Goal: Task Accomplishment & Management: Complete application form

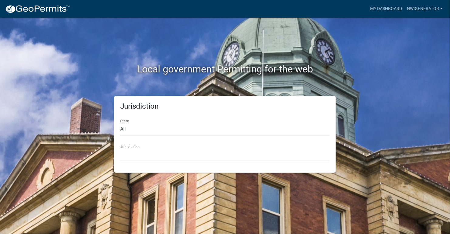
click at [131, 126] on select "All [US_STATE] [US_STATE] [US_STATE] [US_STATE] [US_STATE] [US_STATE] [US_STATE…" at bounding box center [225, 129] width 210 height 12
select select "[US_STATE]"
click at [120, 123] on select "All [US_STATE] [US_STATE] [US_STATE] [US_STATE] [US_STATE] [US_STATE] [US_STATE…" at bounding box center [225, 129] width 210 height 12
click at [135, 158] on select "City of [GEOGRAPHIC_DATA], [US_STATE] City of [GEOGRAPHIC_DATA], [US_STATE] Cit…" at bounding box center [225, 155] width 210 height 12
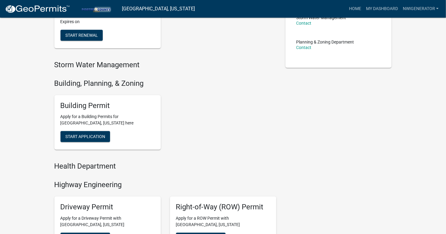
scroll to position [182, 0]
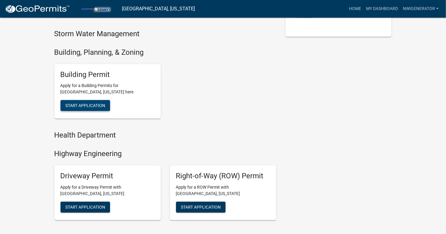
click at [89, 102] on button "Start Application" at bounding box center [85, 105] width 50 height 11
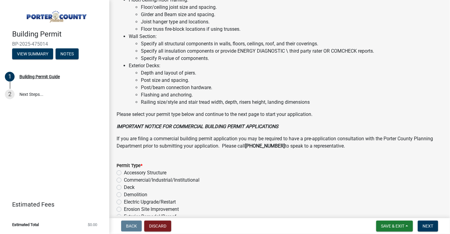
scroll to position [395, 0]
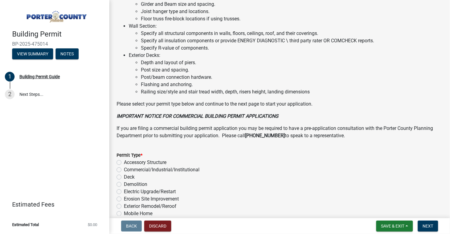
click at [124, 188] on label "Electric Upgrade/Restart" at bounding box center [150, 191] width 52 height 7
click at [124, 188] on input "Electric Upgrade/Restart" at bounding box center [126, 190] width 4 height 4
radio input "true"
click at [427, 228] on span "Next" at bounding box center [428, 225] width 11 height 5
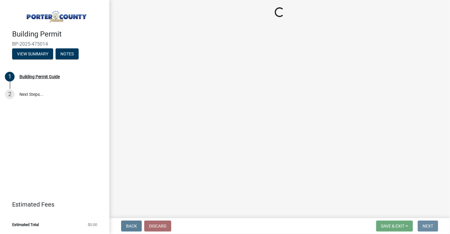
scroll to position [0, 0]
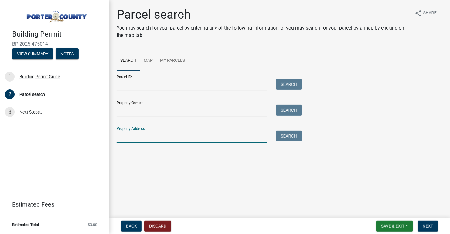
click at [131, 134] on input "Property Address:" at bounding box center [192, 136] width 150 height 12
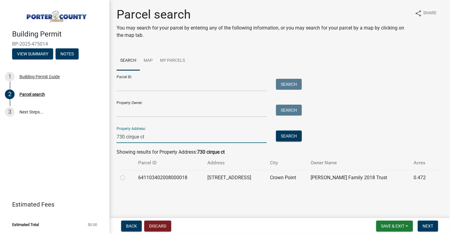
type input "730 cirque ct"
click at [128, 174] on label at bounding box center [128, 174] width 0 height 0
click at [128, 176] on input "radio" at bounding box center [130, 176] width 4 height 4
radio input "true"
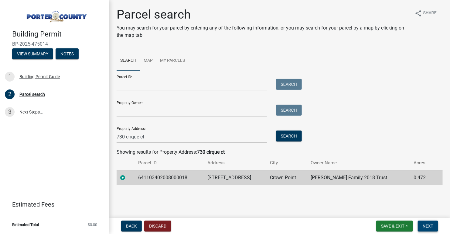
click at [430, 222] on button "Next" at bounding box center [428, 225] width 20 height 11
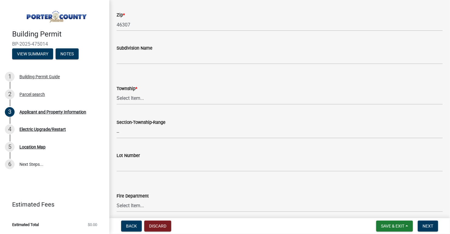
scroll to position [213, 0]
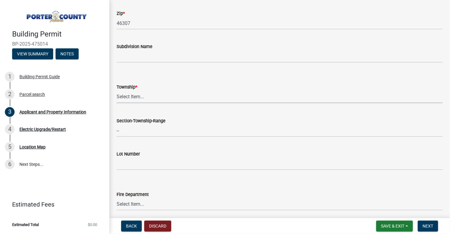
click at [134, 96] on select "Select Item... [PERSON_NAME][GEOGRAPHIC_DATA] [PERSON_NAME][GEOGRAPHIC_DATA] [G…" at bounding box center [280, 97] width 326 height 12
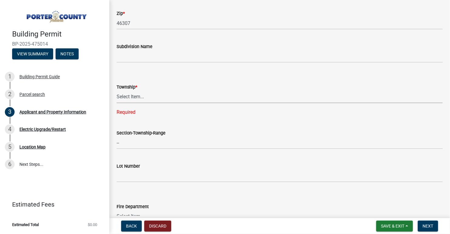
click at [117, 94] on select "Select Item... [PERSON_NAME][GEOGRAPHIC_DATA] [PERSON_NAME][GEOGRAPHIC_DATA] [G…" at bounding box center [280, 97] width 326 height 12
click at [117, 91] on select "Select Item... [PERSON_NAME][GEOGRAPHIC_DATA] [PERSON_NAME][GEOGRAPHIC_DATA] [G…" at bounding box center [280, 97] width 326 height 12
select select "eebc071e-620a-4db8-83e9-cb6b194c67e9"
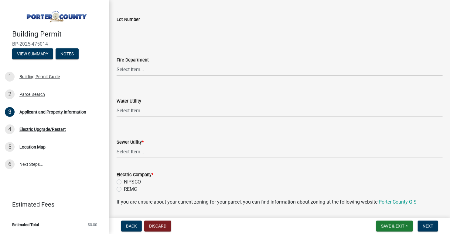
scroll to position [365, 0]
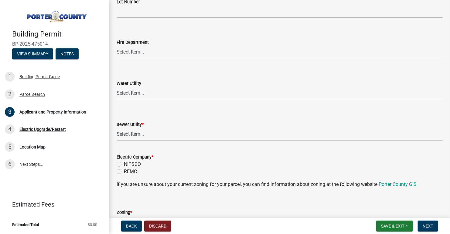
click at [125, 132] on select "Select Item... Aqua [US_STATE] Inc Damon Run Falling Waters Lake Eliza - LEACD …" at bounding box center [280, 134] width 326 height 12
click at [117, 128] on select "Select Item... Aqua [US_STATE] Inc Damon Run Falling Waters Lake Eliza - LEACD …" at bounding box center [280, 134] width 326 height 12
select select "70f77741-be3f-462c-9899-91d8ca390455"
click at [124, 164] on label "NIPSCO" at bounding box center [132, 163] width 17 height 7
click at [124, 164] on input "NIPSCO" at bounding box center [126, 162] width 4 height 4
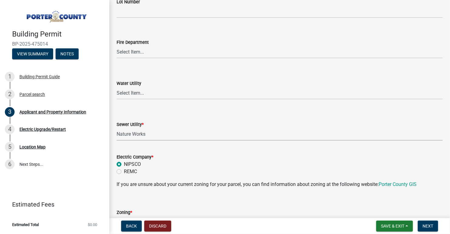
radio input "true"
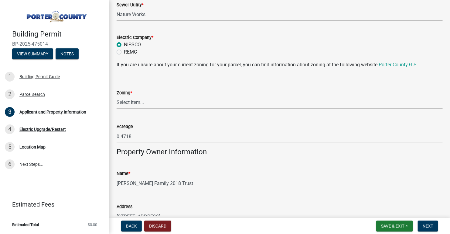
scroll to position [486, 0]
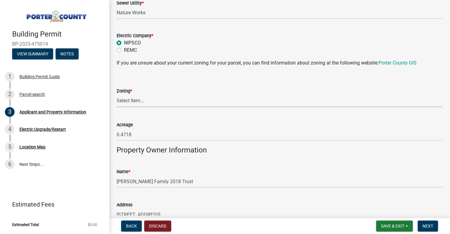
click at [128, 98] on select "Select Item... A1 A2 CH CM CN I1 I2 I3 IN MP OT P1 P2 PUD R1 R2 R3 R4 RL RR" at bounding box center [280, 100] width 326 height 12
click at [180, 87] on div "Zoning *" at bounding box center [280, 90] width 326 height 7
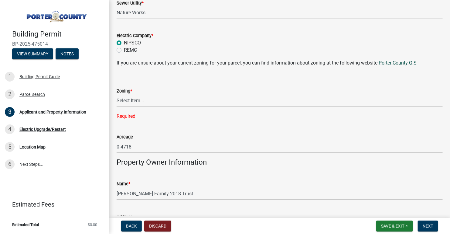
click at [401, 63] on link "Porter County GIS" at bounding box center [398, 63] width 38 height 6
click at [135, 100] on select "Select Item... A1 A2 CH CM CN I1 I2 I3 IN MP OT P1 P2 PUD R1 R2 R3 R4 RL RR" at bounding box center [280, 100] width 326 height 12
click at [117, 94] on select "Select Item... A1 A2 CH CM CN I1 I2 I3 IN MP OT P1 P2 PUD R1 R2 R3 R4 RL RR" at bounding box center [280, 100] width 326 height 12
select select "e2d1b1d7-ccc9-456b-9e96-e16306515997"
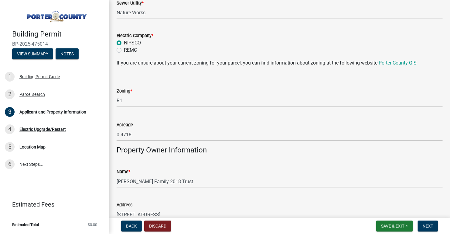
click at [172, 193] on div "Address [STREET_ADDRESS]" at bounding box center [280, 206] width 326 height 28
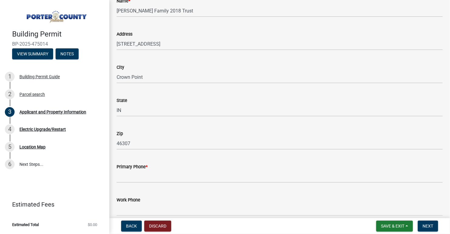
scroll to position [668, 0]
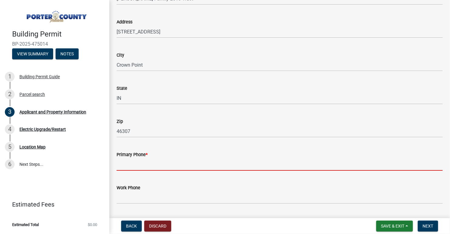
click at [142, 163] on input "Primary Phone *" at bounding box center [280, 164] width 326 height 12
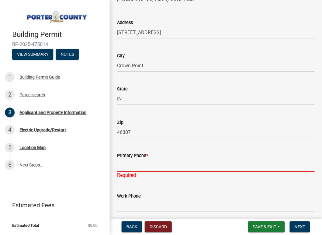
scroll to position [690, 0]
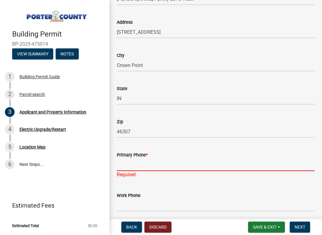
click at [127, 166] on input "Primary Phone *" at bounding box center [216, 164] width 198 height 12
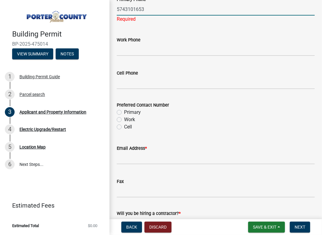
scroll to position [872, 0]
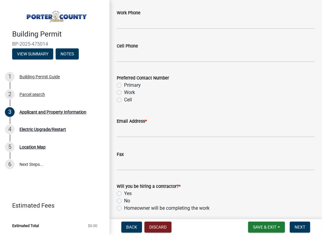
type input "5743101653"
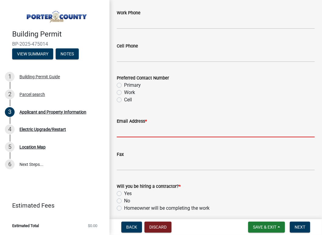
click at [142, 132] on wm-data-entity-input "Email Address *" at bounding box center [216, 125] width 198 height 33
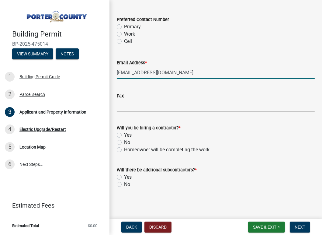
scroll to position [923, 0]
type input "[EMAIL_ADDRESS][DOMAIN_NAME]"
click at [121, 131] on div "Will you be hiring a contractor? * Yes No Homeowner will be completing the work" at bounding box center [216, 138] width 198 height 29
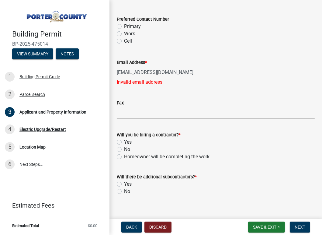
click at [124, 140] on label "Yes" at bounding box center [128, 141] width 8 height 7
click at [124, 140] on input "Yes" at bounding box center [126, 140] width 4 height 4
radio input "true"
click at [135, 72] on input "[EMAIL_ADDRESS][DOMAIN_NAME]" at bounding box center [216, 72] width 198 height 12
click at [165, 73] on input "[EMAIL_ADDRESS][DOMAIN_NAME]" at bounding box center [216, 72] width 198 height 12
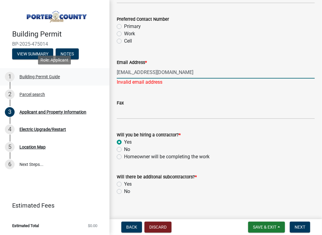
drag, startPoint x: 165, startPoint y: 73, endPoint x: 101, endPoint y: 79, distance: 64.4
click at [101, 79] on div "Building Permit BP-2025-475014 View Summary Notes 1 Building Permit Guide 2 Par…" at bounding box center [161, 117] width 322 height 235
type input "[EMAIL_ADDRESS][DOMAIN_NAME]"
click at [130, 146] on div "No" at bounding box center [216, 149] width 198 height 7
click at [124, 191] on label "No" at bounding box center [127, 190] width 6 height 7
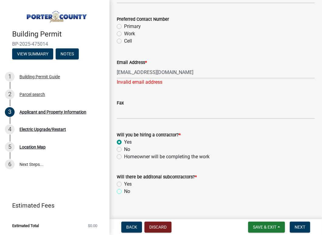
click at [124, 191] on input "No" at bounding box center [126, 189] width 4 height 4
radio input "true"
click at [301, 226] on span "Next" at bounding box center [299, 226] width 11 height 5
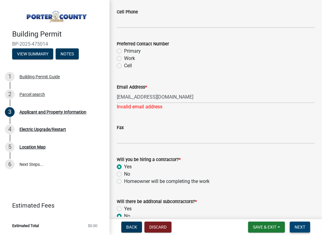
scroll to position [911, 0]
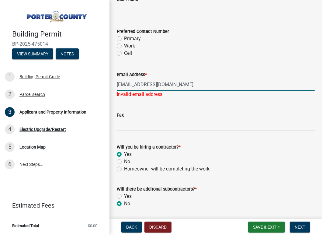
click at [177, 82] on input "[EMAIL_ADDRESS][DOMAIN_NAME]" at bounding box center [216, 84] width 198 height 12
type input "K"
type input "[EMAIL_ADDRESS][DOMAIN_NAME]"
click at [180, 108] on div "Fax" at bounding box center [216, 117] width 198 height 28
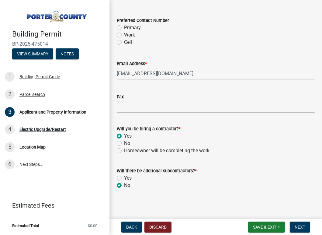
scroll to position [923, 0]
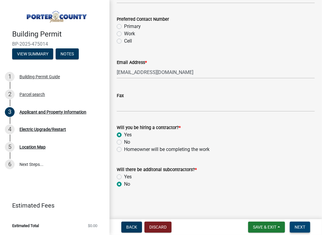
click at [303, 223] on button "Next" at bounding box center [299, 226] width 20 height 11
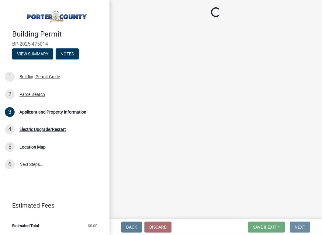
scroll to position [0, 0]
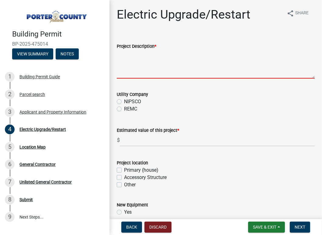
click at [130, 72] on textarea "Project Description *" at bounding box center [216, 64] width 198 height 29
type textarea "i"
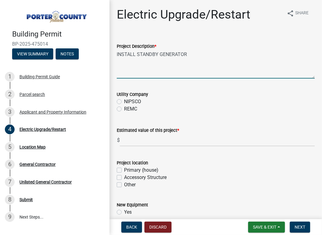
type textarea "INSTALL STANDBY GENERATOR"
click at [132, 142] on input "text" at bounding box center [217, 140] width 195 height 12
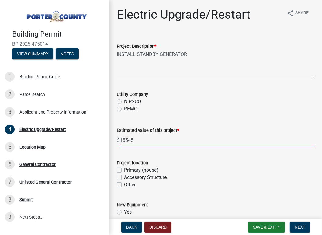
type input "15545"
click at [199, 194] on form "New Equipment Yes No" at bounding box center [216, 208] width 198 height 29
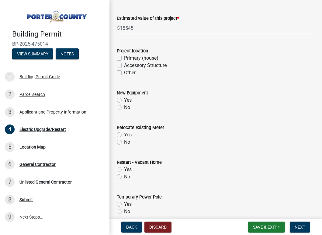
scroll to position [67, 0]
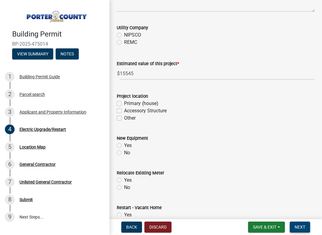
click at [298, 224] on span "Next" at bounding box center [299, 226] width 11 height 5
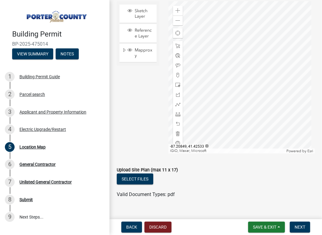
scroll to position [111, 0]
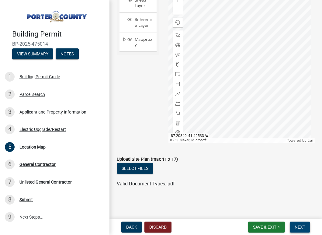
click at [293, 224] on button "Next" at bounding box center [299, 226] width 20 height 11
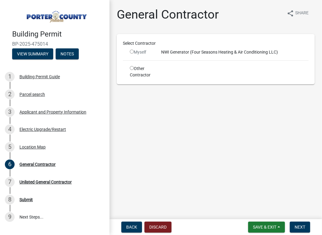
click at [132, 51] on input "radio" at bounding box center [132, 52] width 4 height 4
click at [131, 50] on input "radio" at bounding box center [132, 52] width 4 height 4
click at [131, 52] on input "radio" at bounding box center [132, 52] width 4 height 4
click at [299, 225] on span "Next" at bounding box center [299, 226] width 11 height 5
click at [130, 52] on input "radio" at bounding box center [132, 52] width 4 height 4
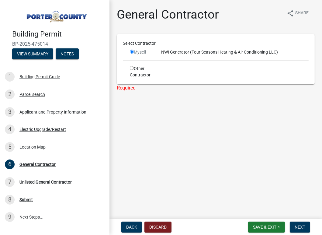
radio input "false"
click at [132, 222] on button "Back" at bounding box center [131, 226] width 21 height 11
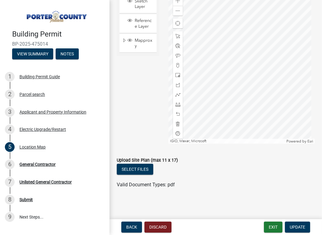
scroll to position [111, 0]
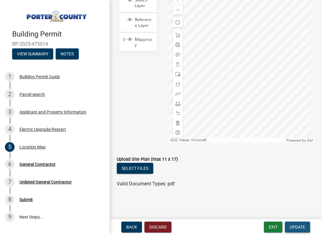
click at [295, 224] on span "Update" at bounding box center [296, 226] width 15 height 5
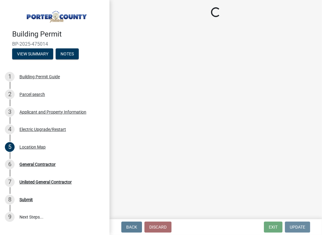
scroll to position [0, 0]
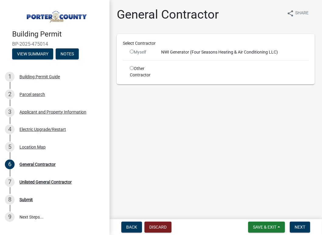
click at [131, 51] on input "radio" at bounding box center [132, 52] width 4 height 4
radio input "false"
click at [131, 68] on input "radio" at bounding box center [132, 68] width 4 height 4
radio input "true"
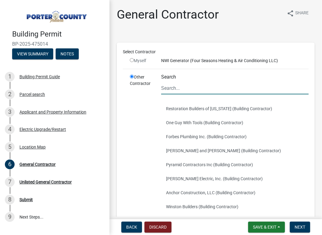
click at [195, 87] on input "Search" at bounding box center [234, 88] width 147 height 12
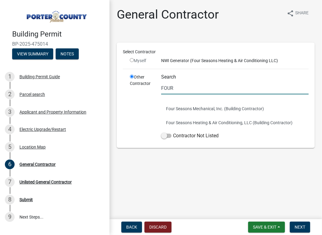
type input "FOUR"
click at [126, 115] on div "Other Contractor" at bounding box center [140, 108] width 31 height 68
click at [231, 123] on button "Four Seasons Heating & Air Conditioning, LLC (Building Contractor)" at bounding box center [234, 122] width 147 height 14
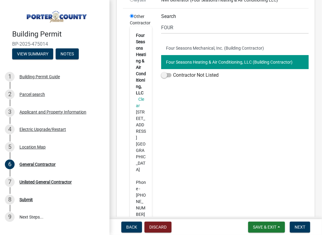
scroll to position [91, 0]
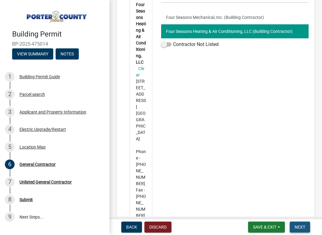
click at [304, 229] on button "Next" at bounding box center [299, 226] width 20 height 11
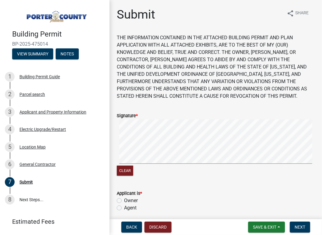
click at [158, 173] on div "Clear" at bounding box center [216, 147] width 198 height 57
click at [224, 228] on wm-app "Building Permit BP-2025-475014 View Summary Notes 1 Building Permit Guide 2 Par…" at bounding box center [161, 117] width 322 height 235
click at [124, 207] on label "Agent" at bounding box center [130, 207] width 12 height 7
click at [124, 207] on input "Agent" at bounding box center [126, 206] width 4 height 4
radio input "true"
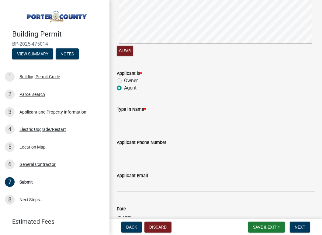
scroll to position [161, 0]
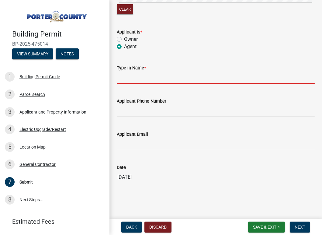
click at [132, 77] on input "Type in Name *" at bounding box center [216, 77] width 198 height 12
type input "KANEDA SERCYE"
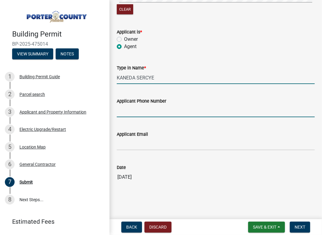
type input "[PHONE_NUMBER]"
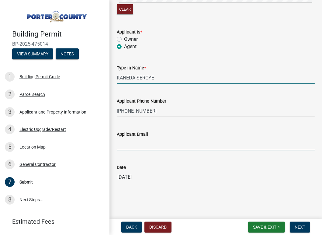
type input "[EMAIL_ADDRESS][DOMAIN_NAME]"
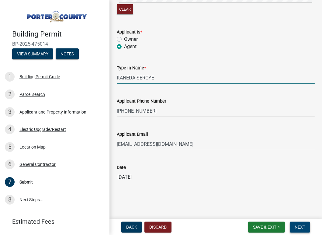
click at [293, 226] on button "Next" at bounding box center [299, 226] width 20 height 11
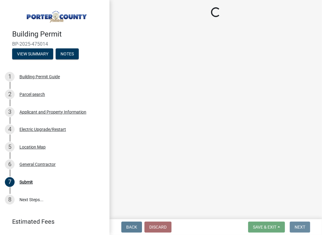
scroll to position [0, 0]
